Goal: Task Accomplishment & Management: Use online tool/utility

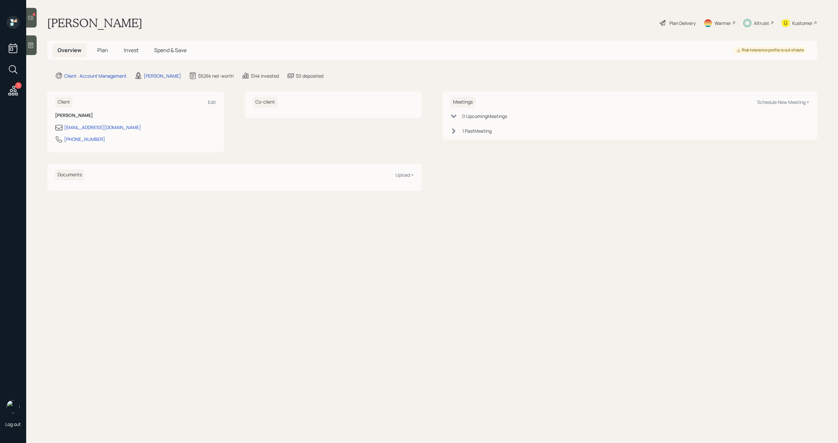
click at [29, 16] on icon at bounding box center [31, 17] width 7 height 7
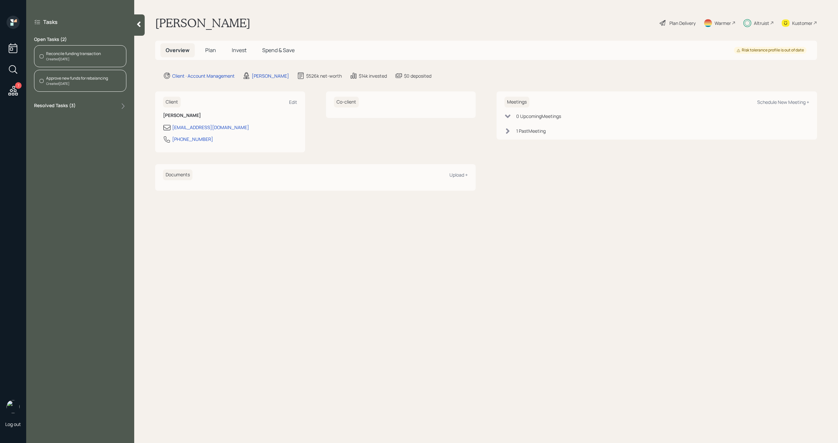
click at [67, 58] on div "Created Today" at bounding box center [73, 59] width 55 height 5
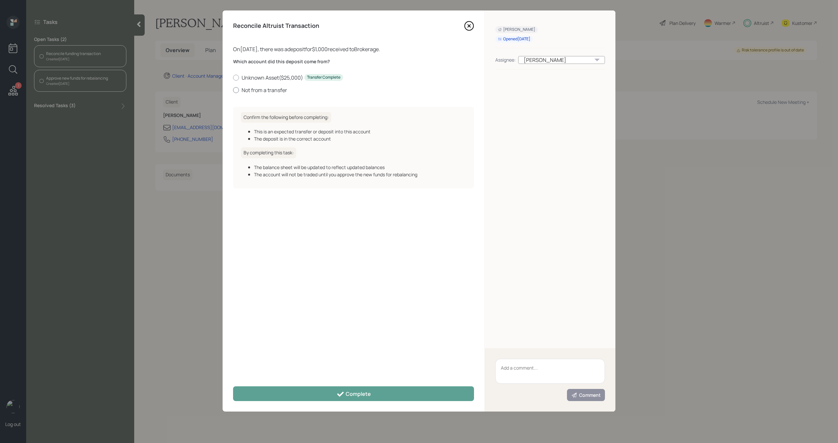
click at [273, 87] on label "Not from a transfer" at bounding box center [353, 89] width 241 height 7
click at [233, 90] on input "Not from a transfer" at bounding box center [233, 90] width 0 height 0
radio input "true"
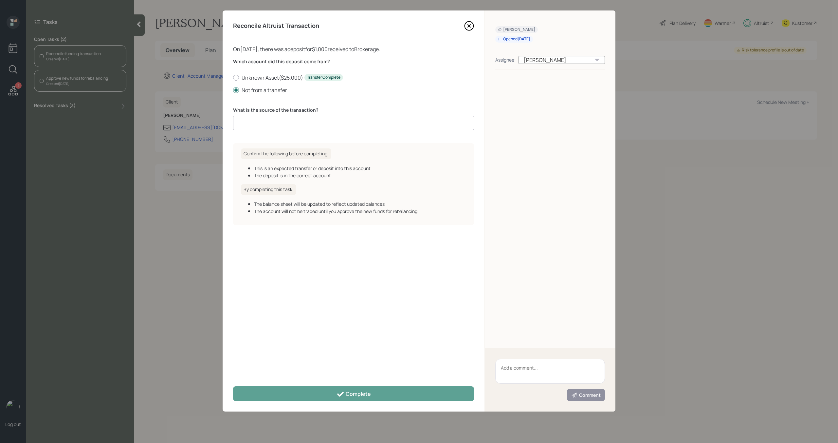
click at [272, 121] on input at bounding box center [353, 123] width 241 height 14
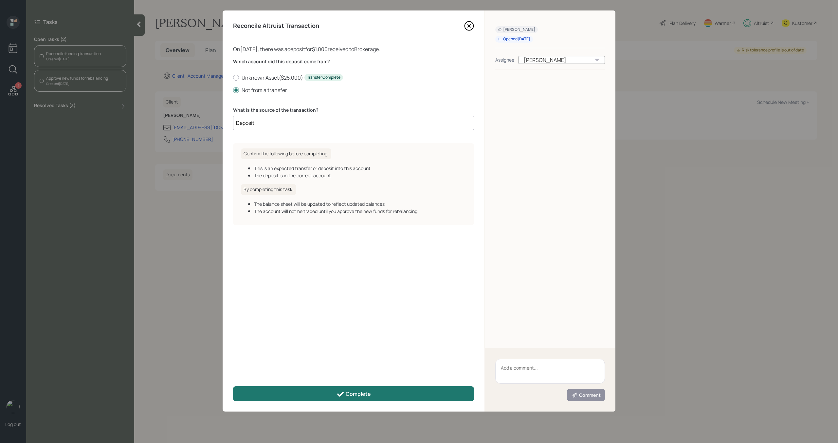
type input "Deposit"
click at [361, 390] on div "Complete" at bounding box center [354, 394] width 34 height 8
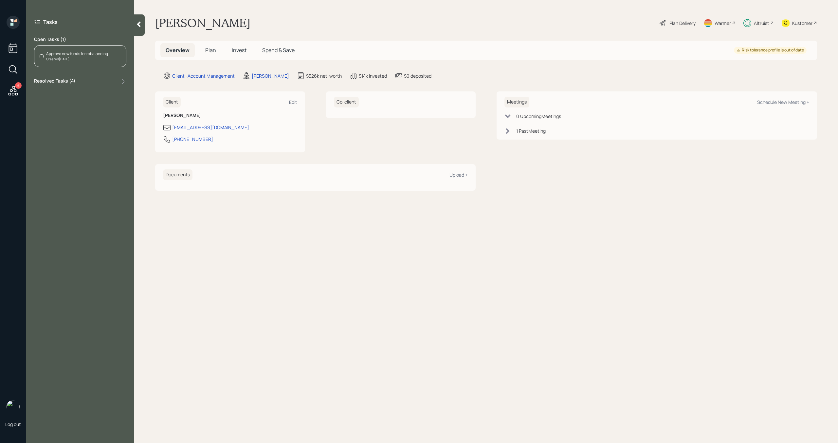
click at [74, 62] on div "Approve new funds for rebalancing Created Today" at bounding box center [80, 56] width 92 height 22
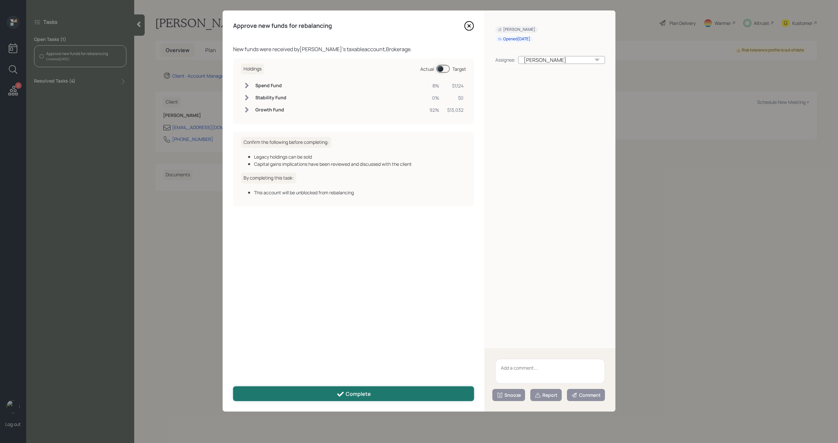
click at [277, 390] on button "Complete" at bounding box center [353, 393] width 241 height 15
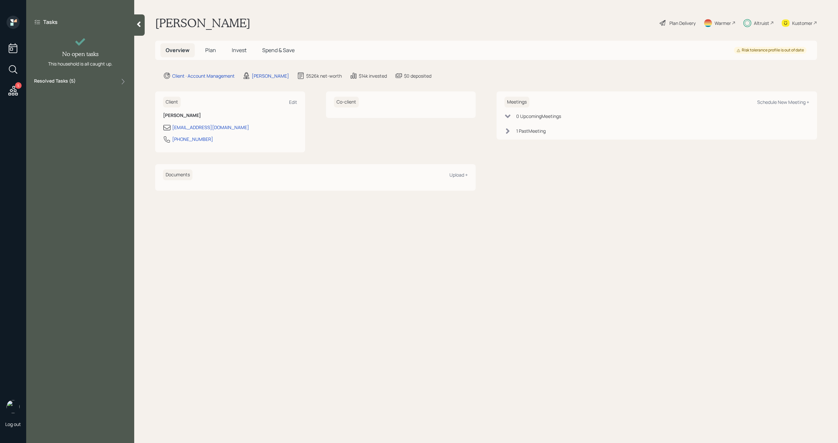
click at [137, 28] on div at bounding box center [139, 24] width 10 height 21
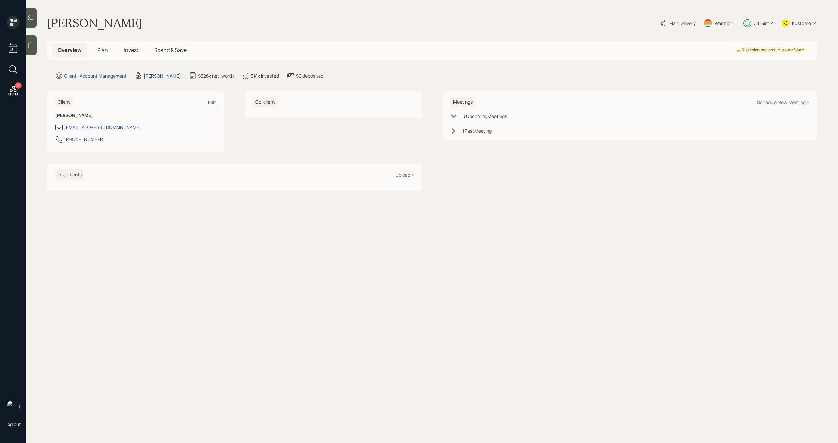
click at [16, 88] on div "5" at bounding box center [18, 85] width 7 height 7
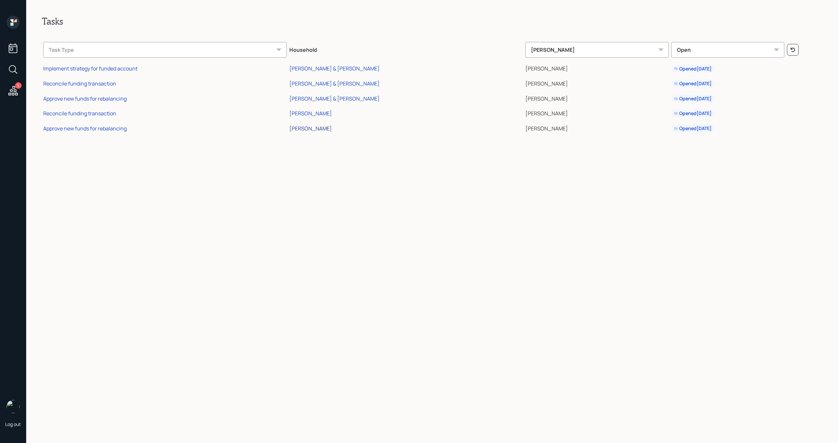
click at [332, 130] on div "[PERSON_NAME]" at bounding box center [310, 128] width 43 height 7
